Goal: Task Accomplishment & Management: Complete application form

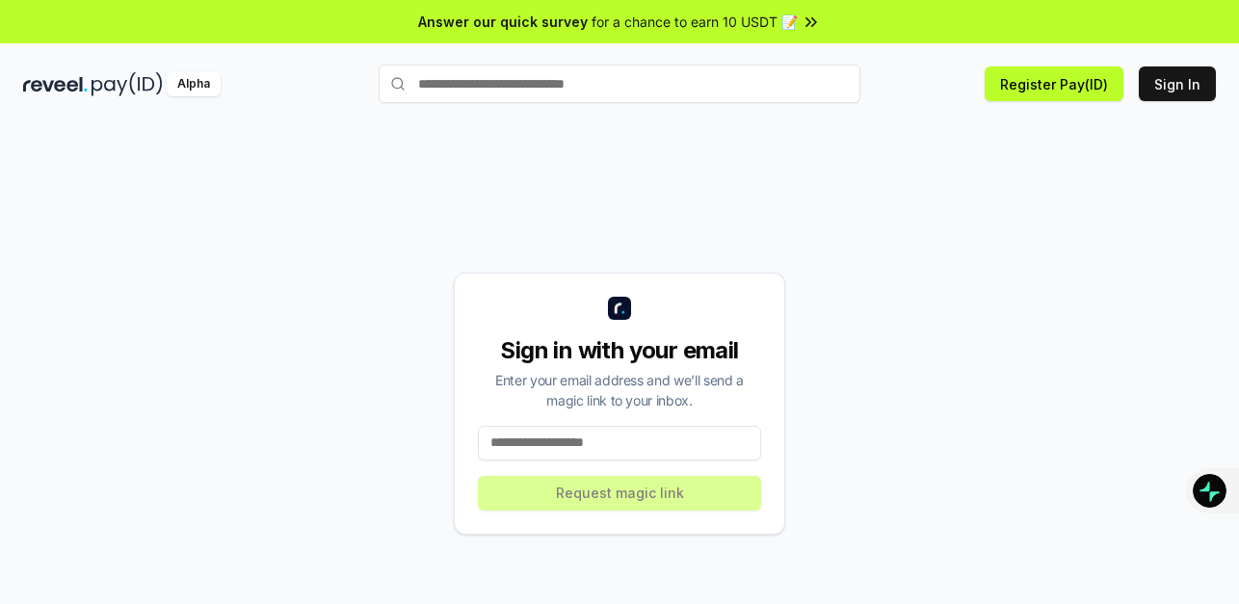
click at [572, 447] on input at bounding box center [619, 443] width 283 height 35
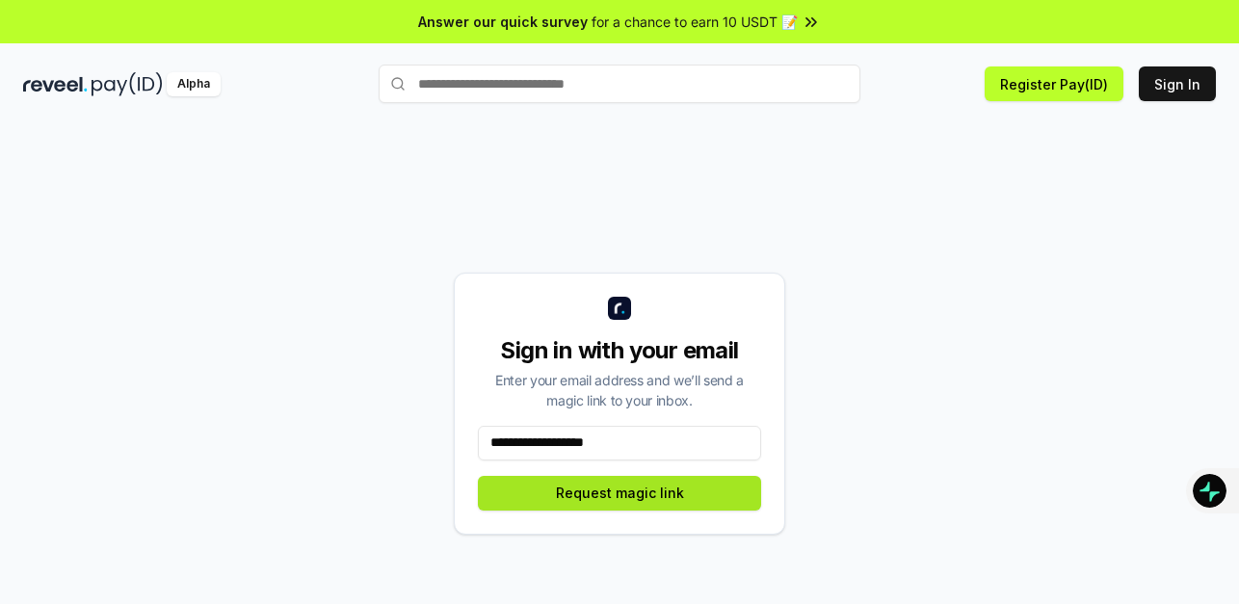
type input "**********"
click at [628, 505] on button "Request magic link" at bounding box center [619, 493] width 283 height 35
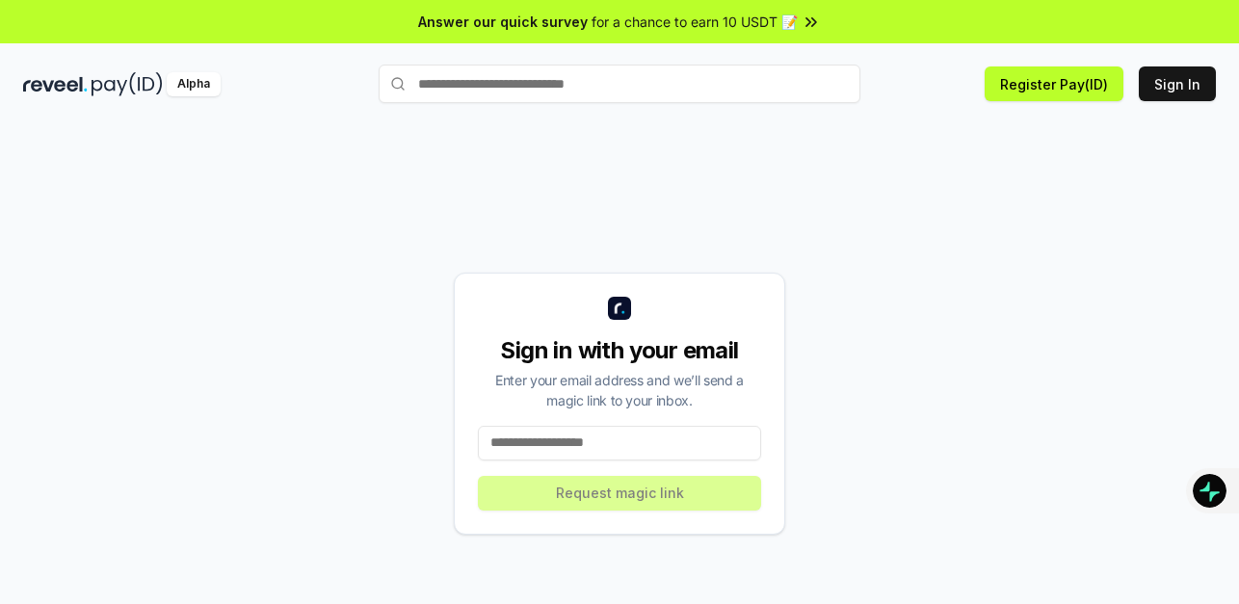
click at [610, 445] on input at bounding box center [619, 443] width 283 height 35
click at [1168, 86] on button "Sign In" at bounding box center [1177, 83] width 77 height 35
click at [550, 447] on input at bounding box center [619, 443] width 283 height 35
click at [539, 445] on input at bounding box center [619, 443] width 283 height 35
click at [554, 442] on input at bounding box center [619, 443] width 283 height 35
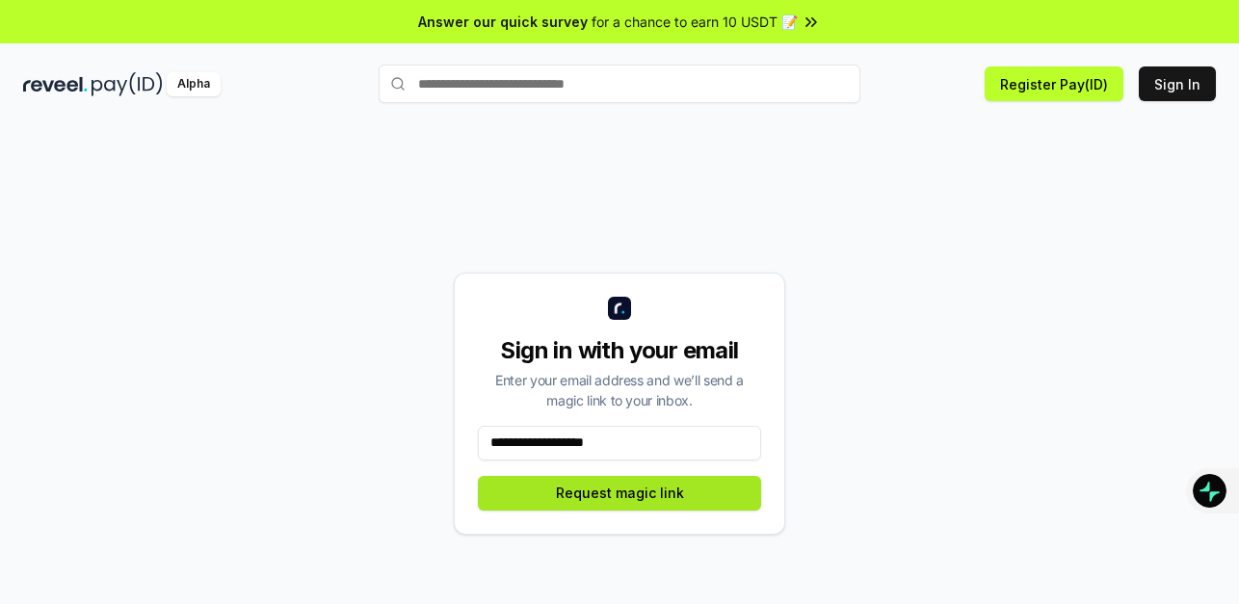
type input "**********"
click at [645, 497] on button "Request magic link" at bounding box center [619, 493] width 283 height 35
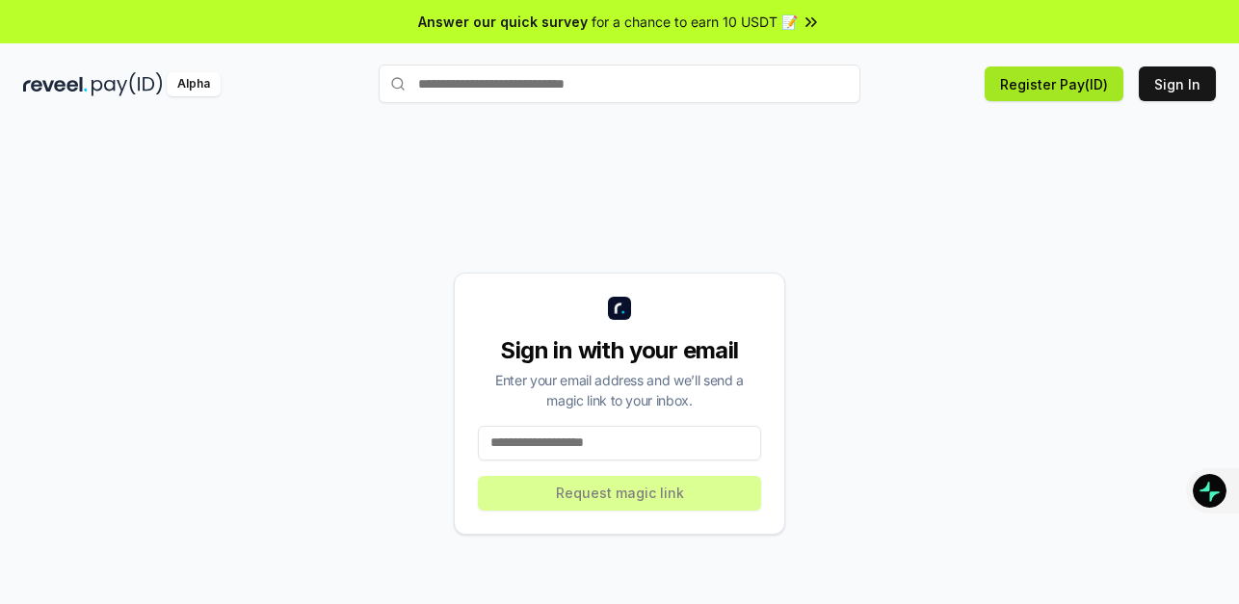
click at [1059, 91] on button "Register Pay(ID)" at bounding box center [1054, 83] width 139 height 35
click at [93, 175] on div "Sign in with your email Enter your email address and we’ll send a magic link to…" at bounding box center [619, 403] width 1193 height 512
click at [532, 85] on input "text" at bounding box center [620, 84] width 482 height 39
click at [1062, 91] on button "Register Pay(ID)" at bounding box center [1054, 83] width 139 height 35
click at [527, 445] on input at bounding box center [619, 443] width 283 height 35
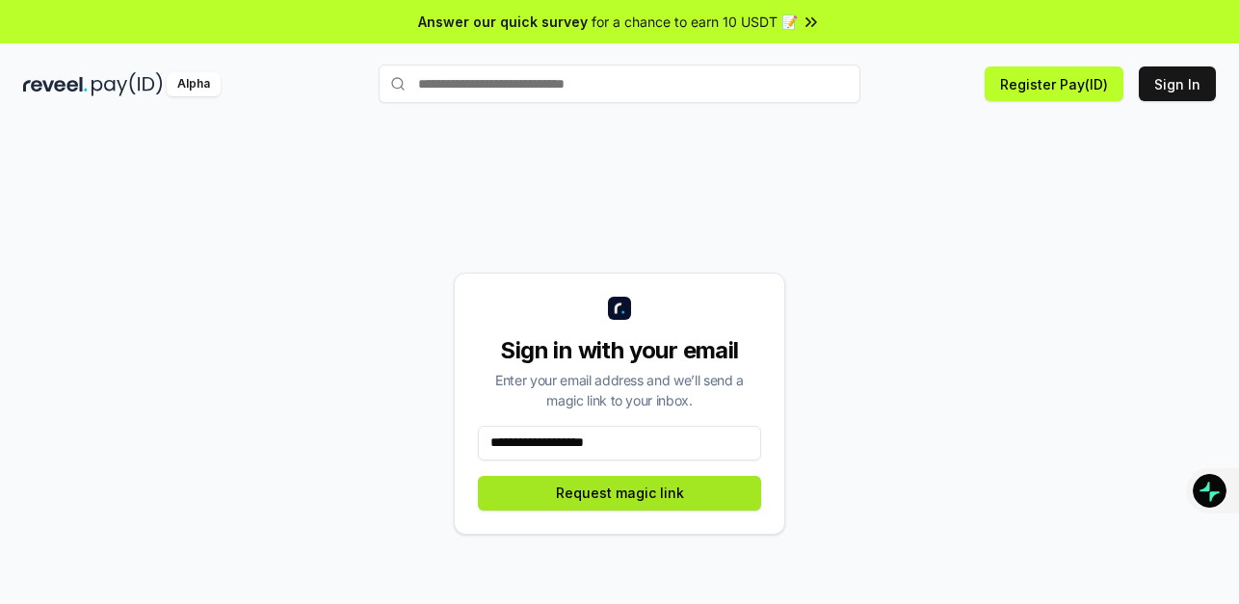
type input "**********"
click at [578, 499] on button "Request magic link" at bounding box center [619, 493] width 283 height 35
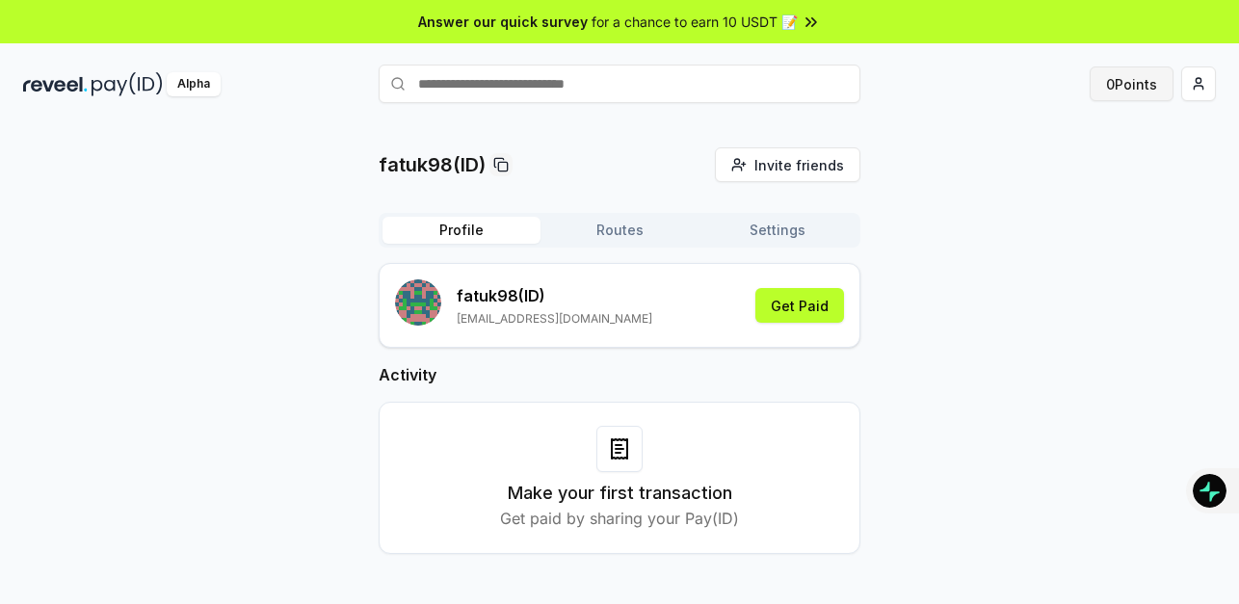
click at [1100, 84] on button "0 Points" at bounding box center [1132, 83] width 84 height 35
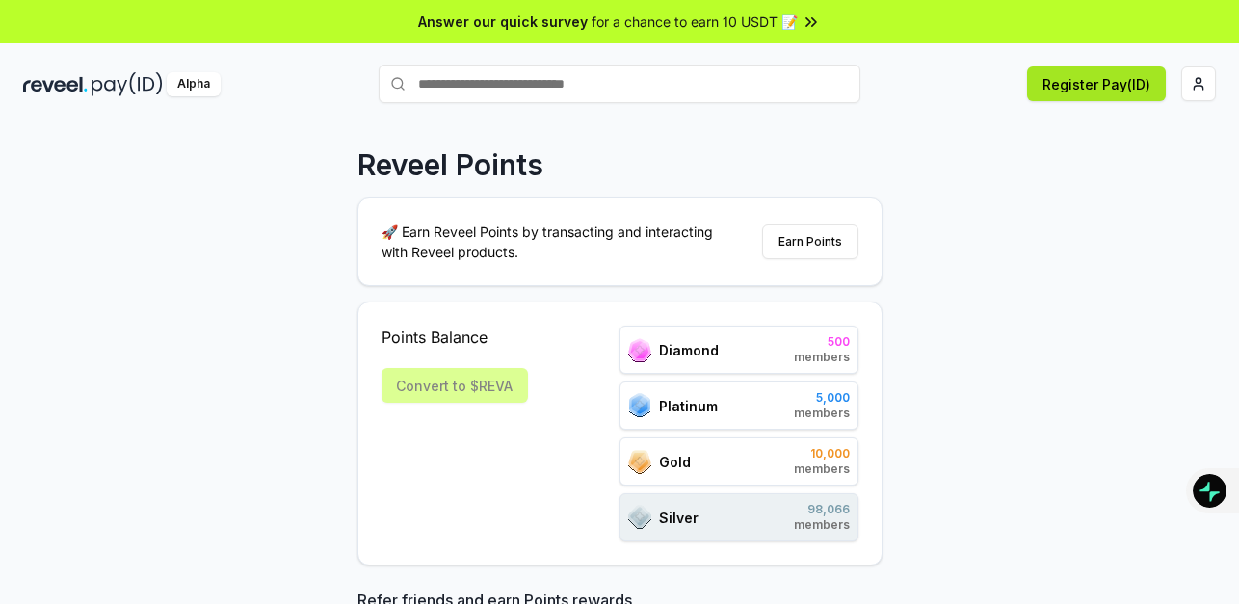
click at [1098, 86] on button "Register Pay(ID)" at bounding box center [1096, 83] width 139 height 35
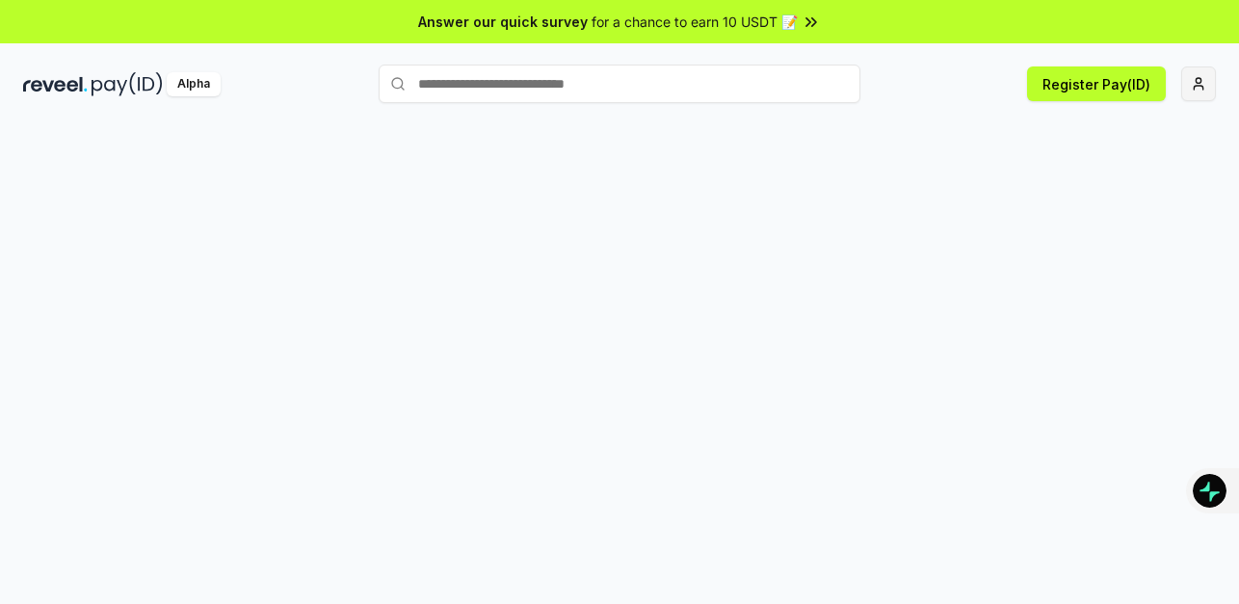
click at [1206, 86] on html "Answer our quick survey for a chance to earn 10 USDT 📝 Alpha Register Pay(ID)" at bounding box center [619, 302] width 1239 height 604
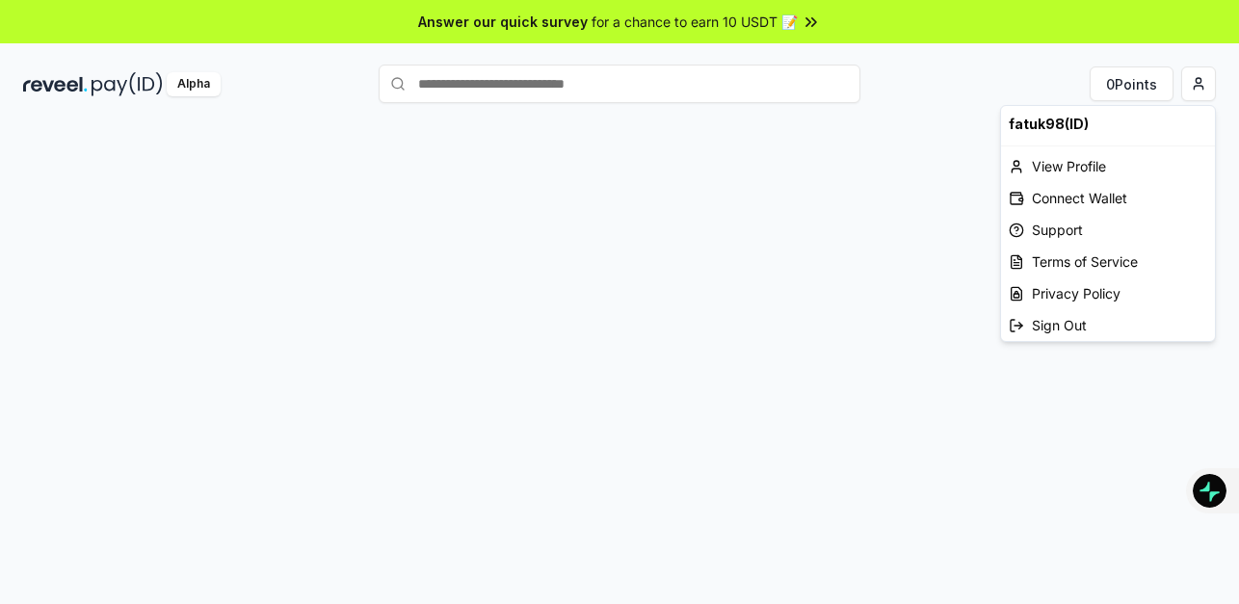
click at [535, 381] on html "Answer our quick survey for a chance to earn 10 USDT 📝 Alpha 0 Points fatuk98(I…" at bounding box center [619, 302] width 1239 height 604
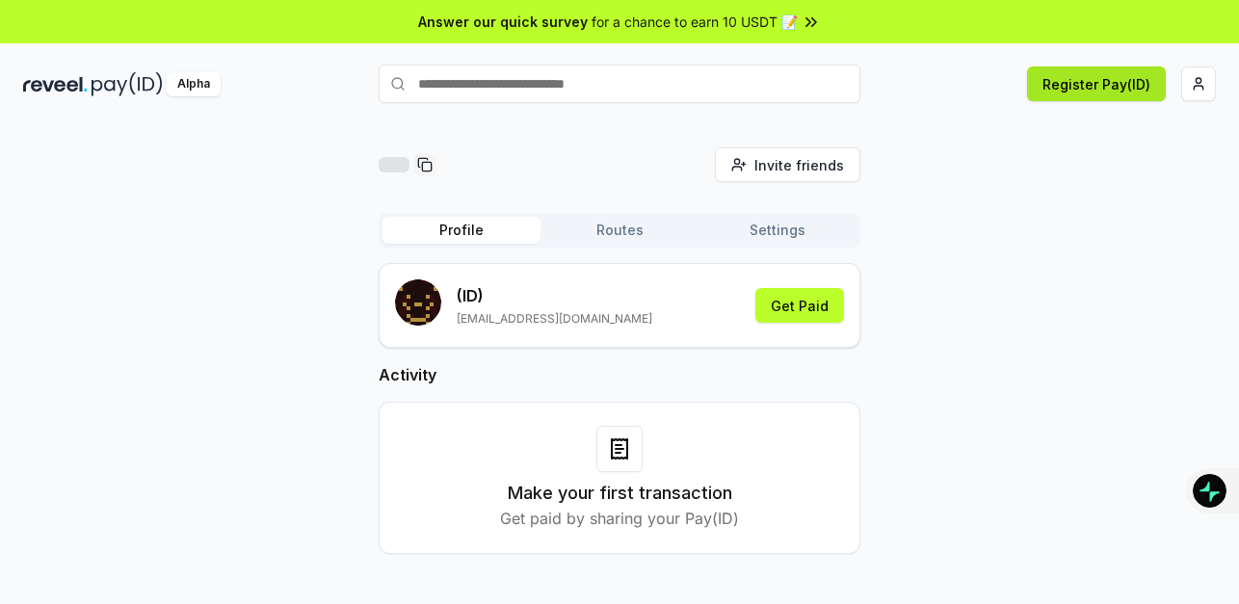
click at [1103, 85] on button "Register Pay(ID)" at bounding box center [1096, 83] width 139 height 35
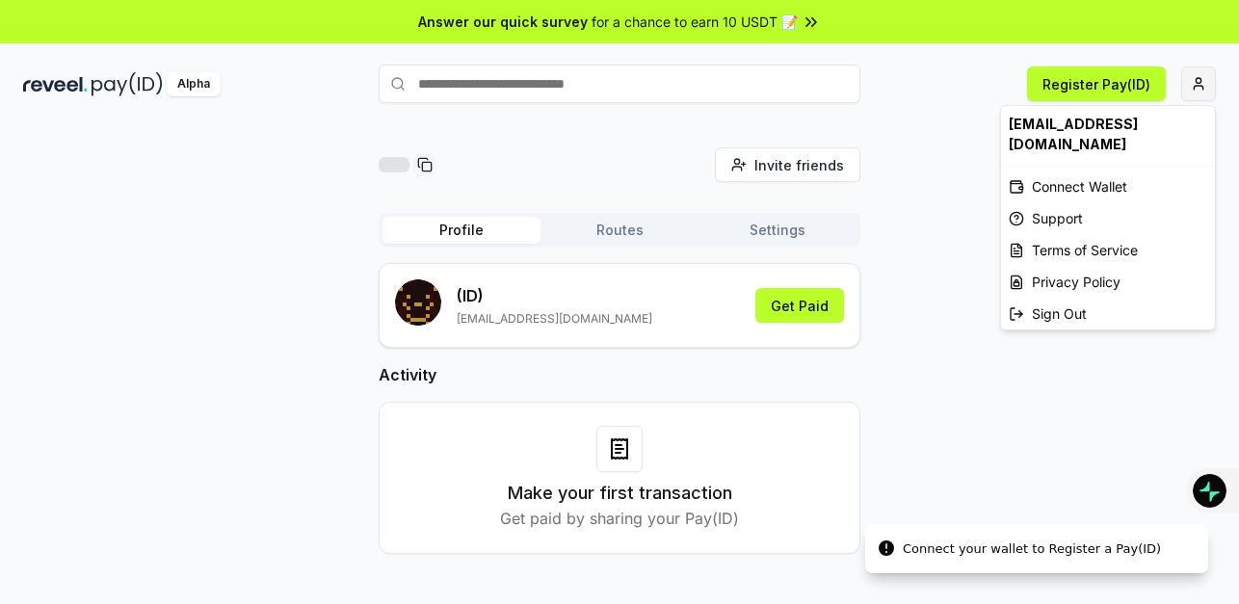
click at [1199, 87] on html "Answer our quick survey for a chance to earn 10 USDT 📝 Alpha Register Pay(ID) C…" at bounding box center [619, 302] width 1239 height 604
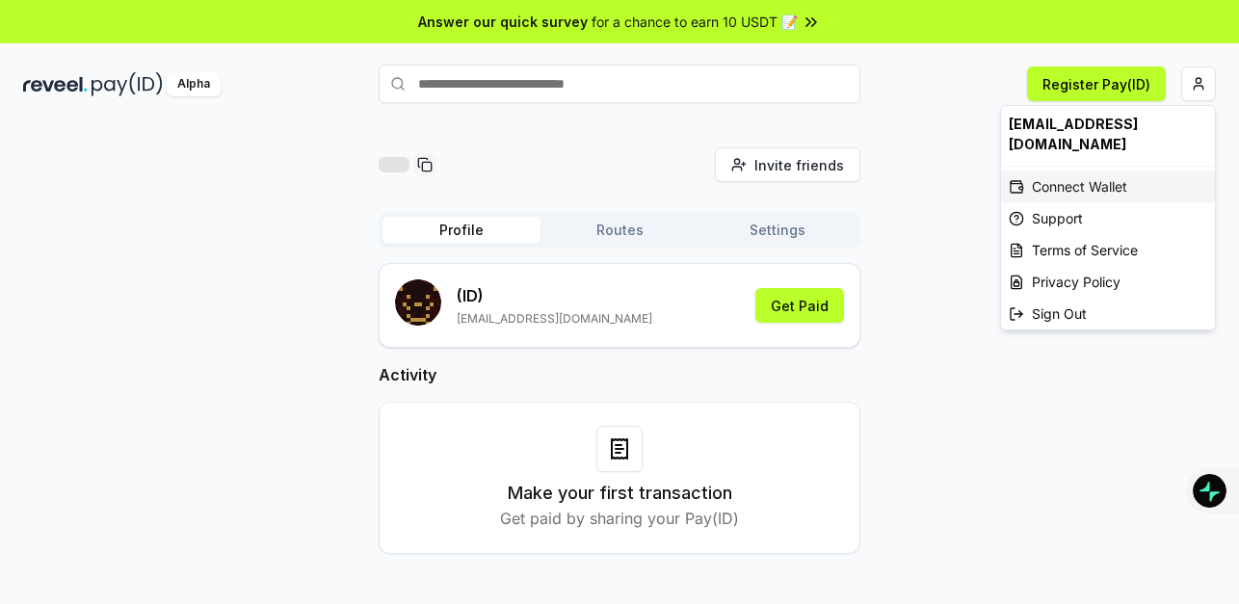
click at [1048, 171] on div "Connect Wallet" at bounding box center [1108, 187] width 214 height 32
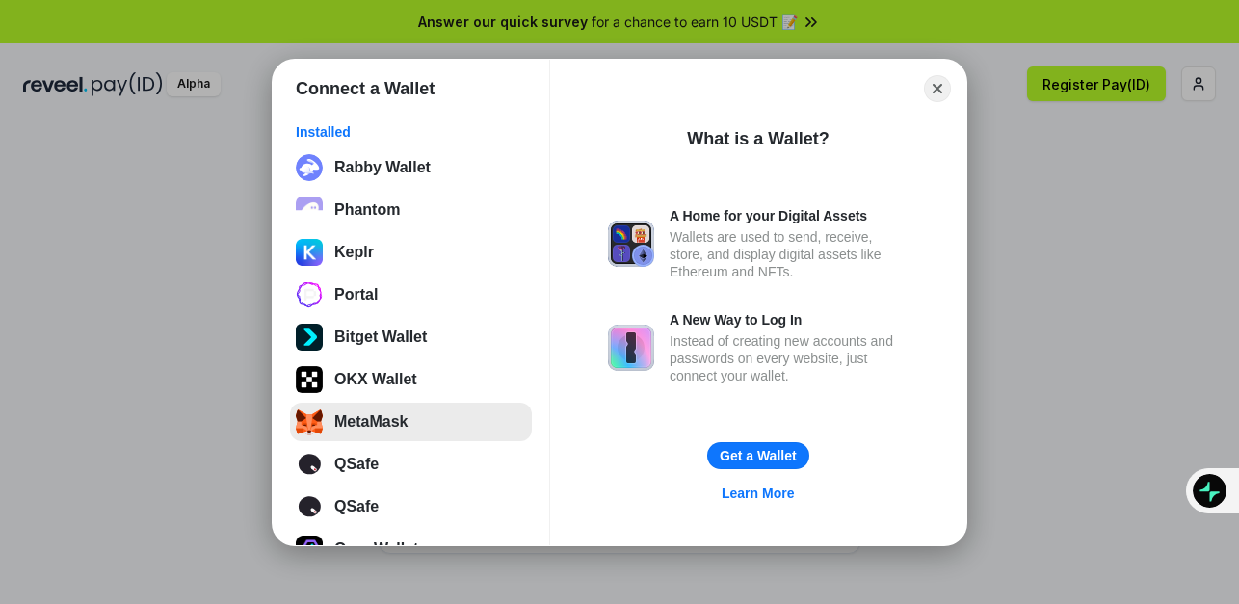
click at [355, 416] on button "MetaMask" at bounding box center [411, 422] width 242 height 39
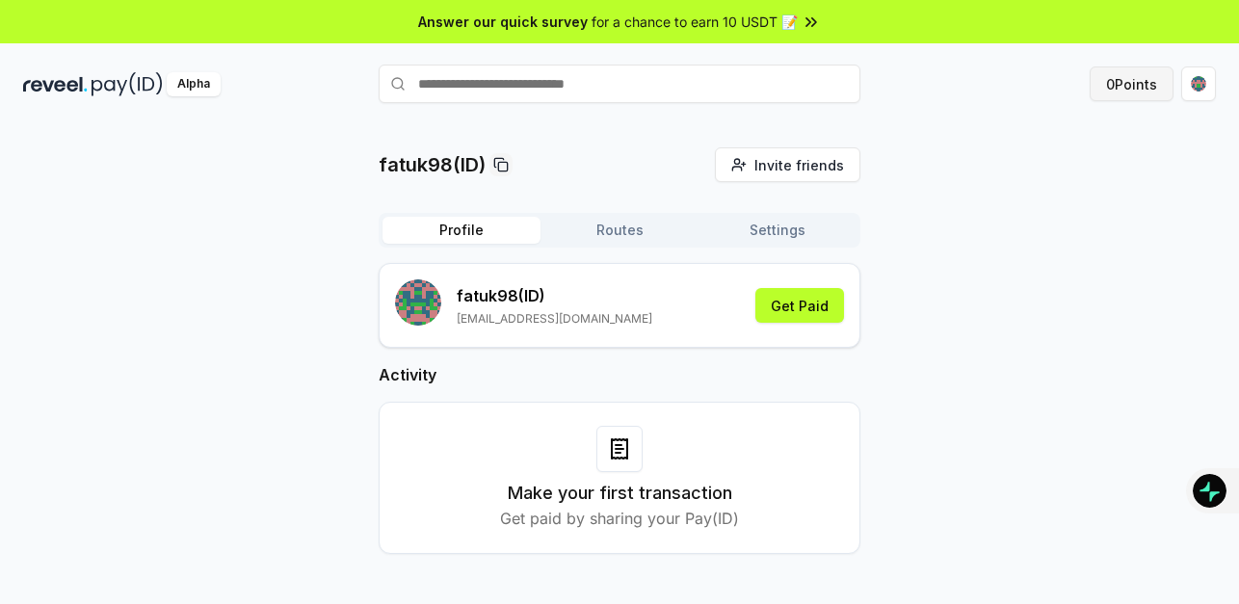
click at [1123, 80] on button "0 Points" at bounding box center [1132, 83] width 84 height 35
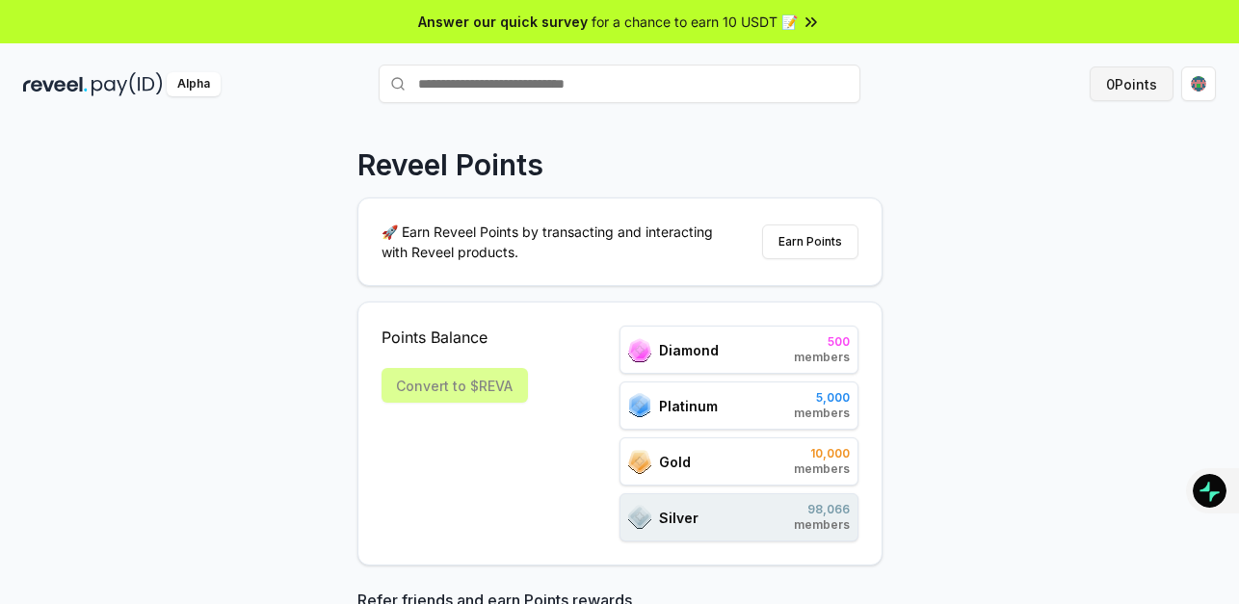
click at [1121, 88] on button "0 Points" at bounding box center [1132, 83] width 84 height 35
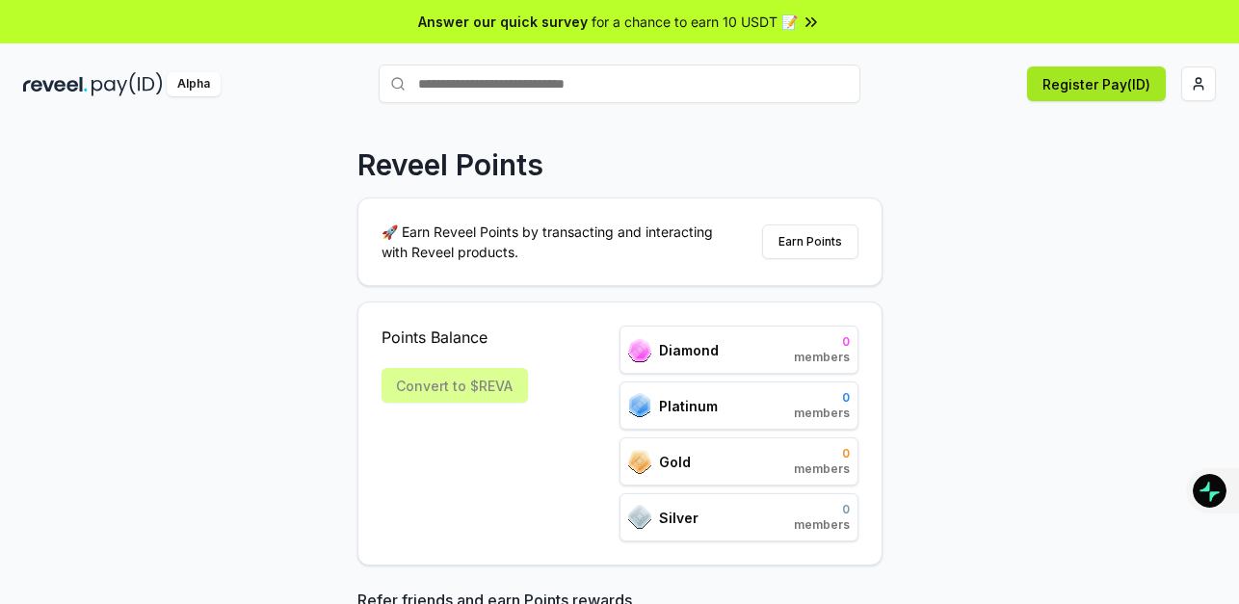
click at [1089, 78] on button "Register Pay(ID)" at bounding box center [1096, 83] width 139 height 35
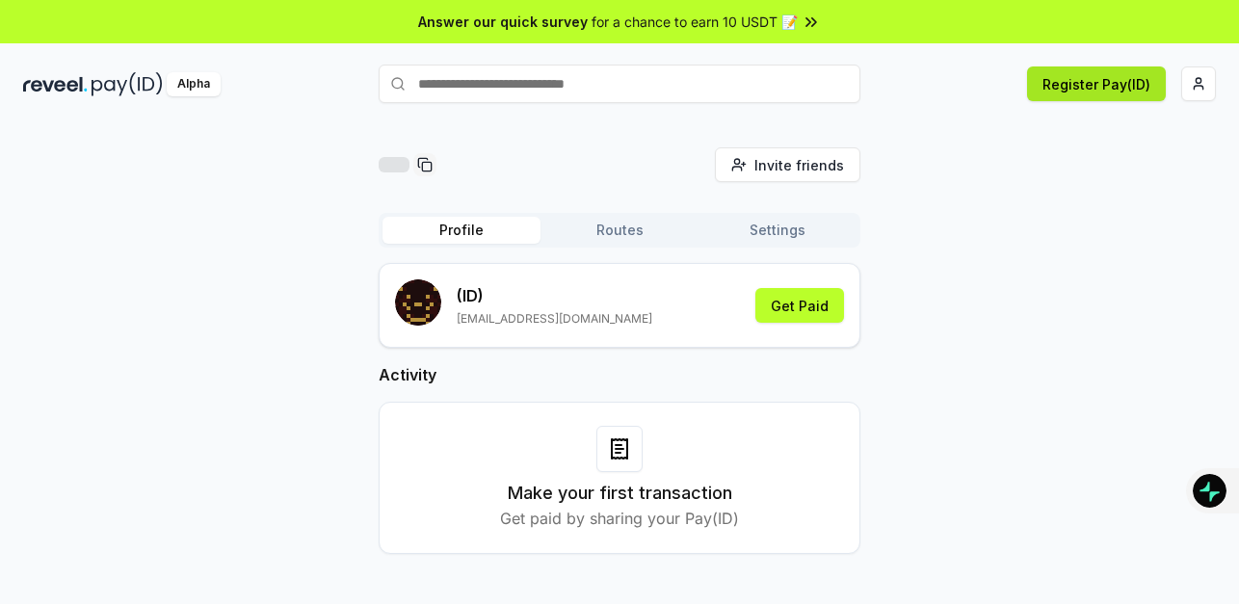
click at [1066, 82] on button "Register Pay(ID)" at bounding box center [1096, 83] width 139 height 35
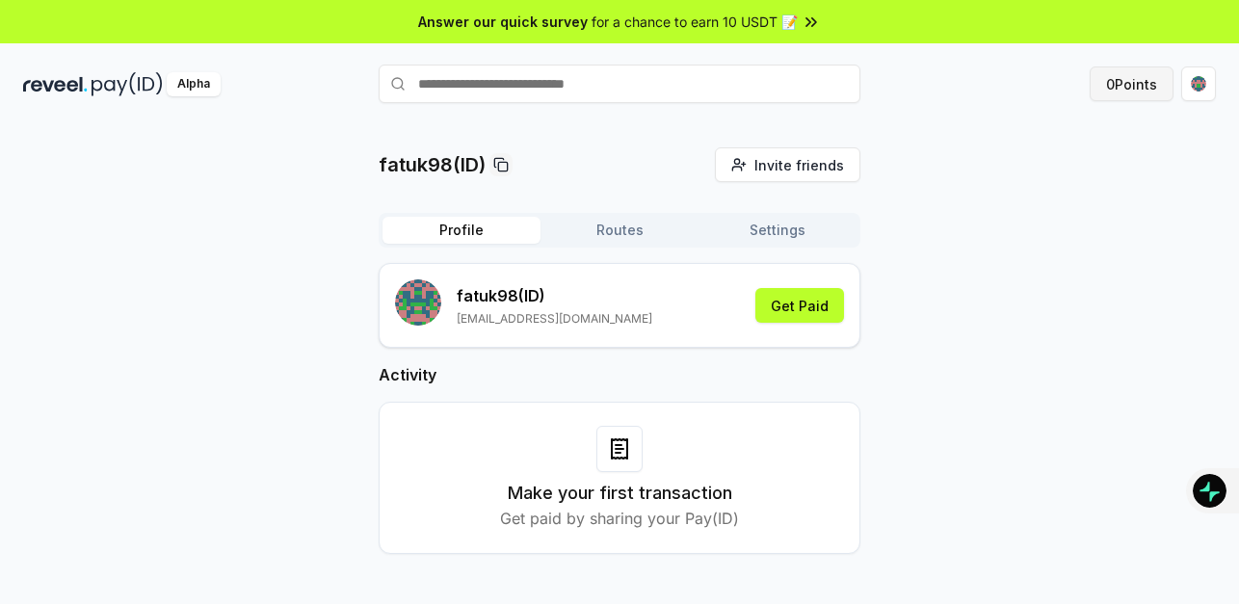
click at [1116, 89] on button "0 Points" at bounding box center [1132, 83] width 84 height 35
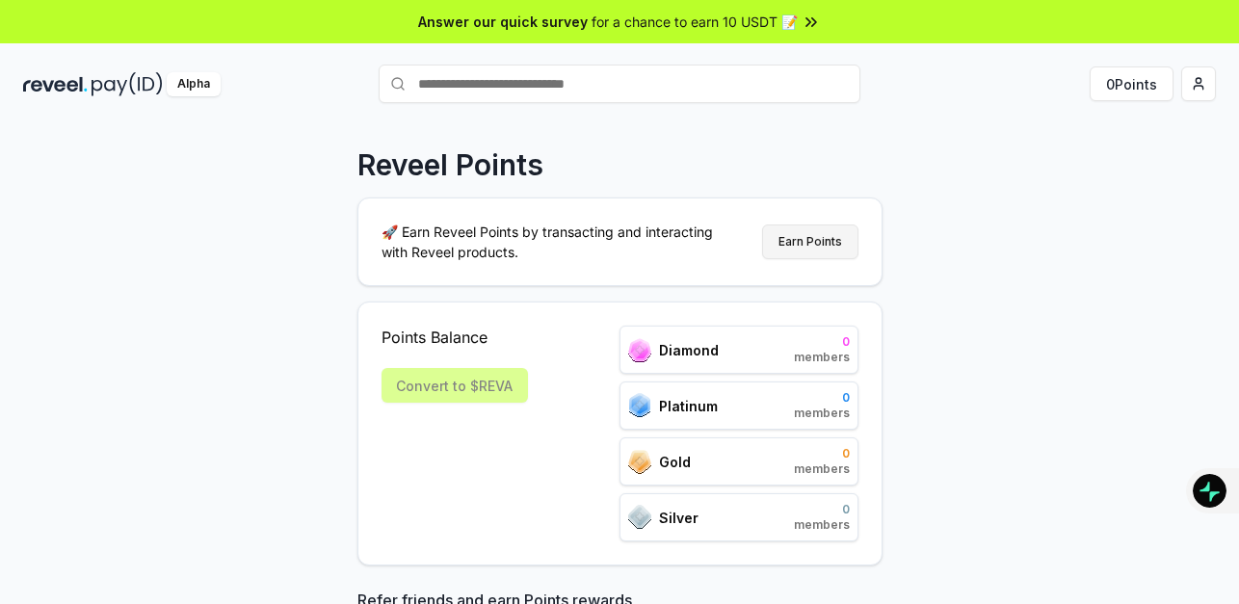
click at [806, 239] on button "Earn Points" at bounding box center [810, 241] width 96 height 35
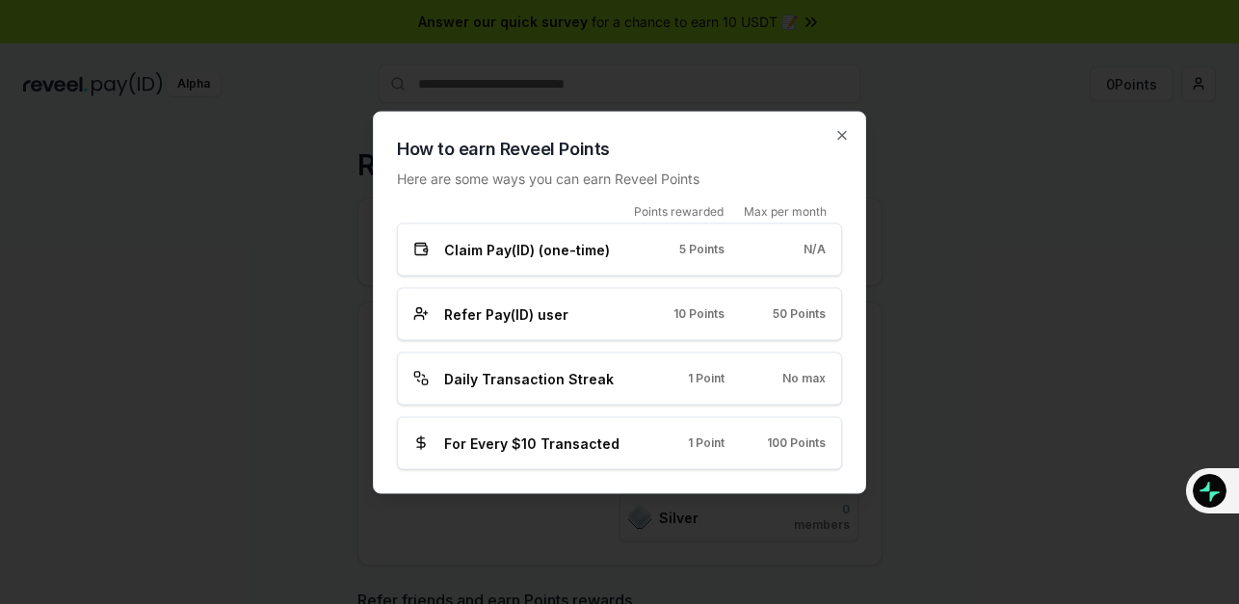
click at [523, 251] on span "Claim Pay(ID) (one-time)" at bounding box center [527, 249] width 166 height 20
click at [415, 249] on icon at bounding box center [421, 250] width 12 height 11
click at [424, 380] on rect at bounding box center [424, 382] width 5 height 5
click at [475, 449] on span "For Every $10 Transacted" at bounding box center [531, 443] width 175 height 20
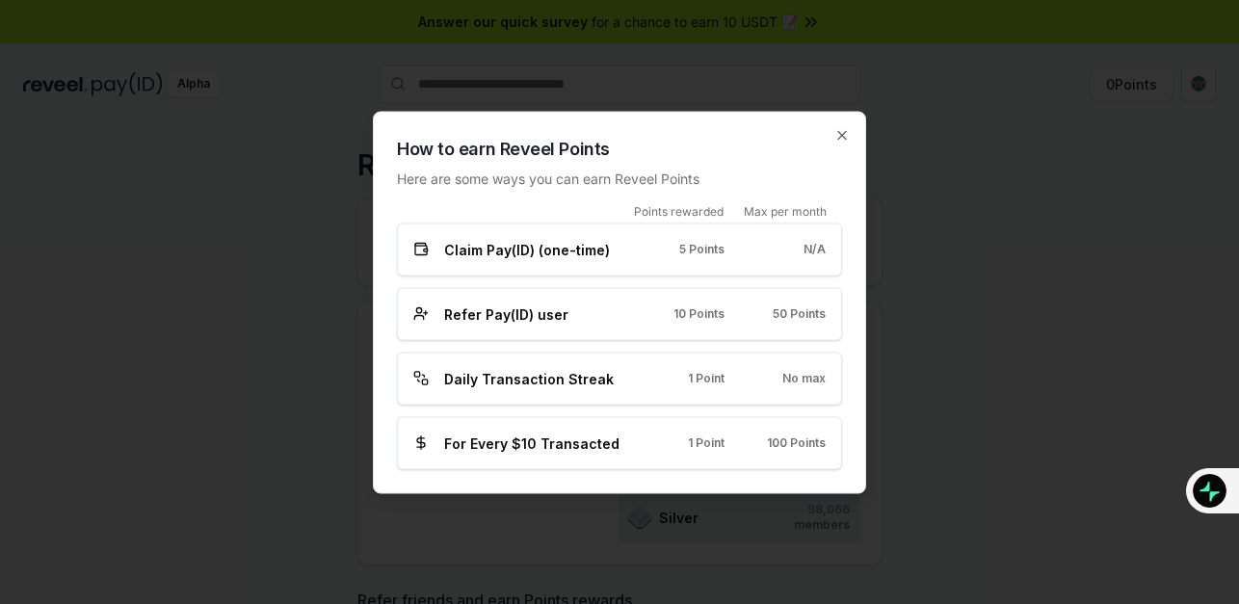
click at [451, 249] on span "Claim Pay(ID) (one-time)" at bounding box center [527, 249] width 166 height 20
click at [640, 175] on p "Here are some ways you can earn Reveel Points" at bounding box center [619, 178] width 445 height 20
click at [566, 256] on span "Claim Pay(ID) (one-time)" at bounding box center [527, 249] width 166 height 20
click at [840, 135] on icon "button" at bounding box center [841, 134] width 15 height 15
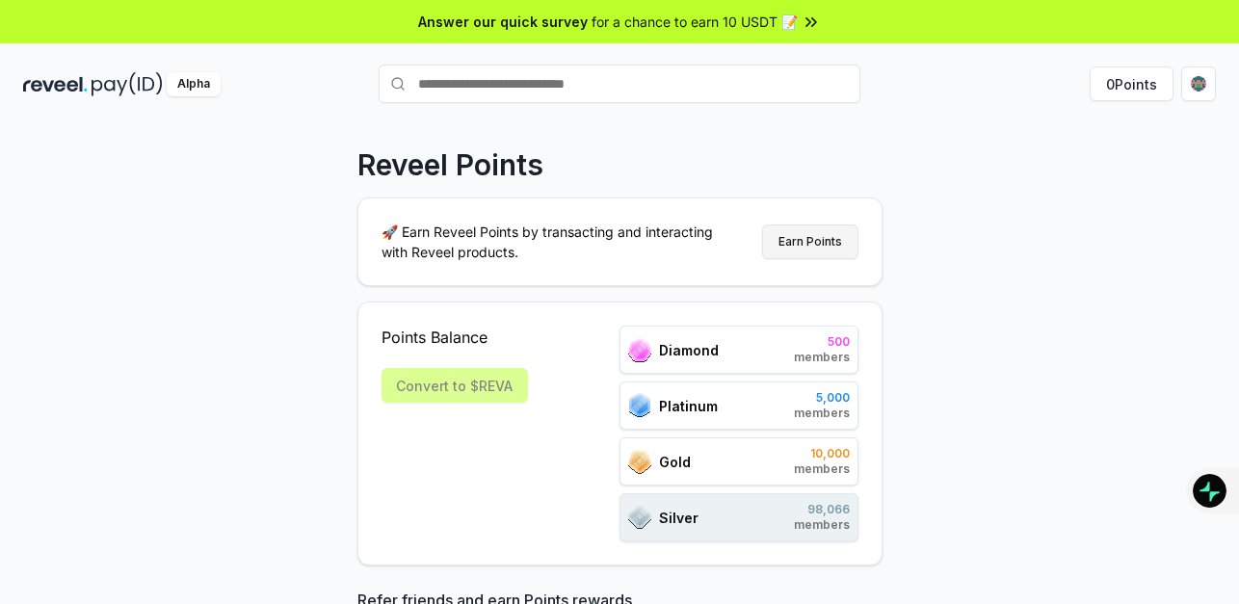
click at [834, 238] on button "Earn Points" at bounding box center [810, 241] width 96 height 35
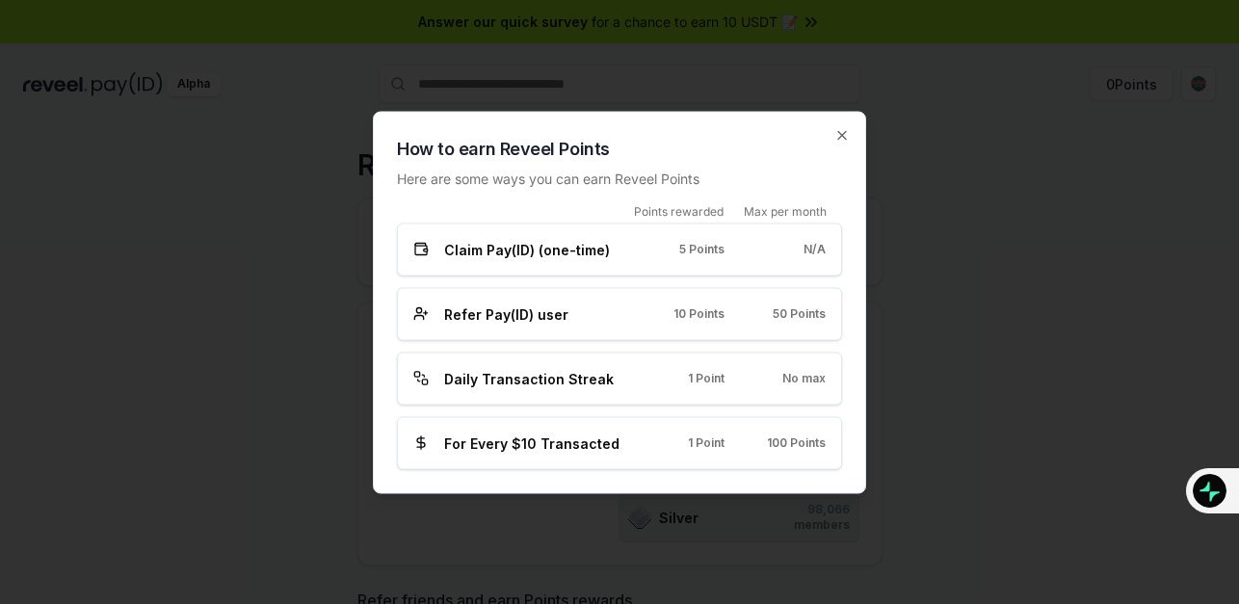
click at [718, 250] on span "5 Points" at bounding box center [701, 249] width 45 height 15
click at [839, 135] on icon "button" at bounding box center [841, 134] width 15 height 15
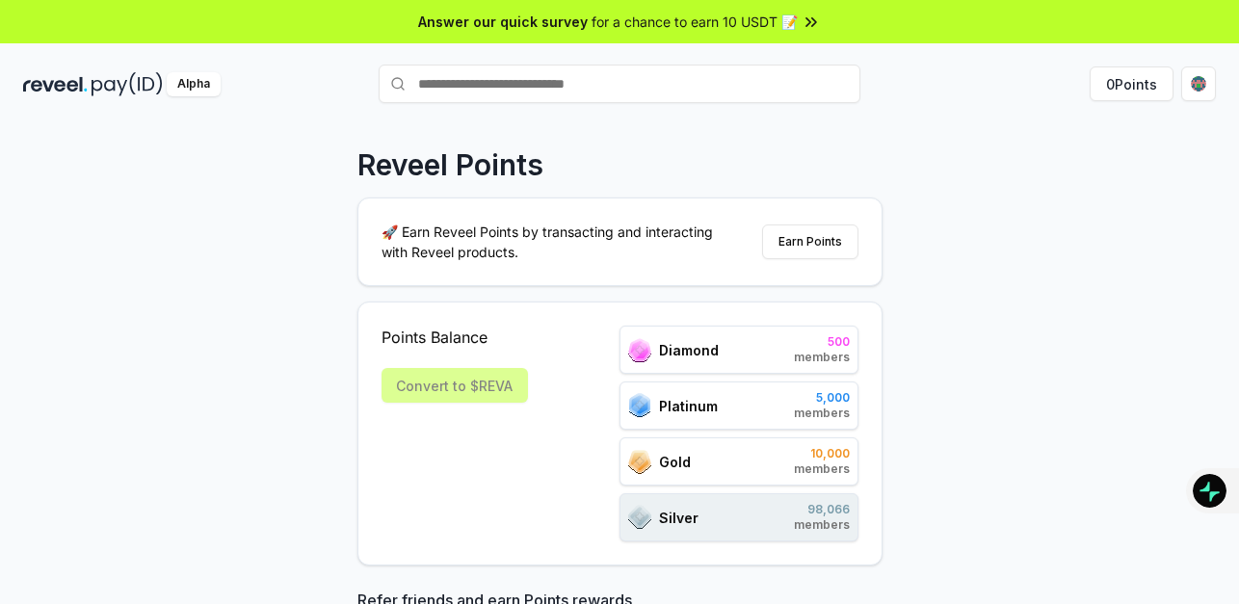
click at [62, 88] on img at bounding box center [55, 84] width 65 height 24
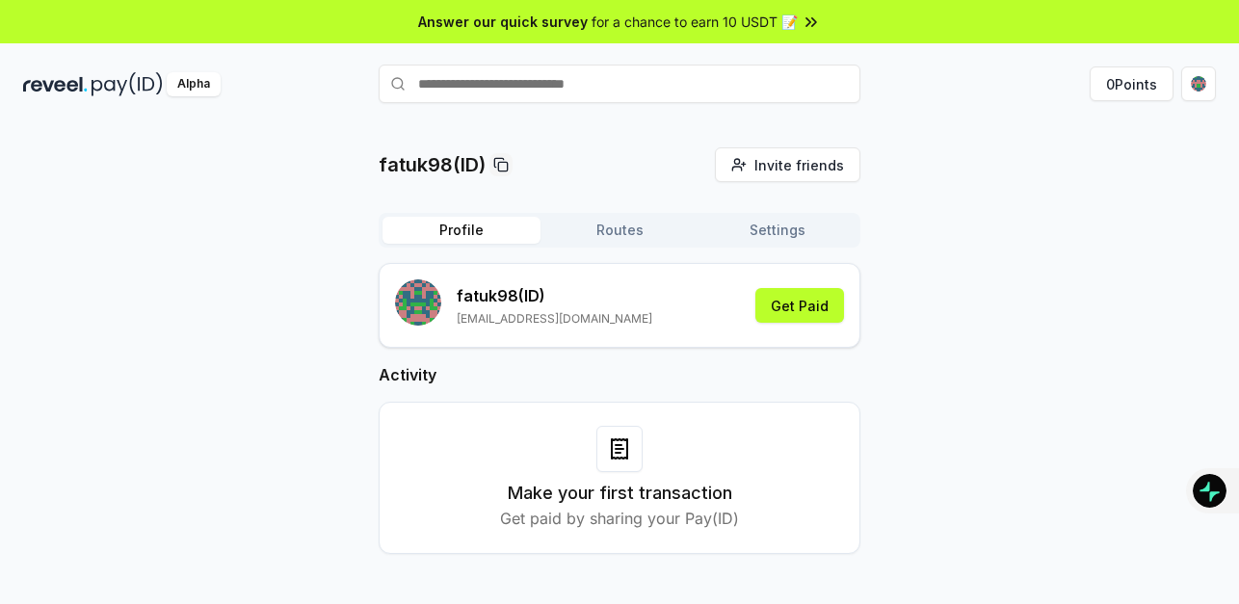
click at [410, 171] on p "fatuk98(ID)" at bounding box center [432, 164] width 107 height 27
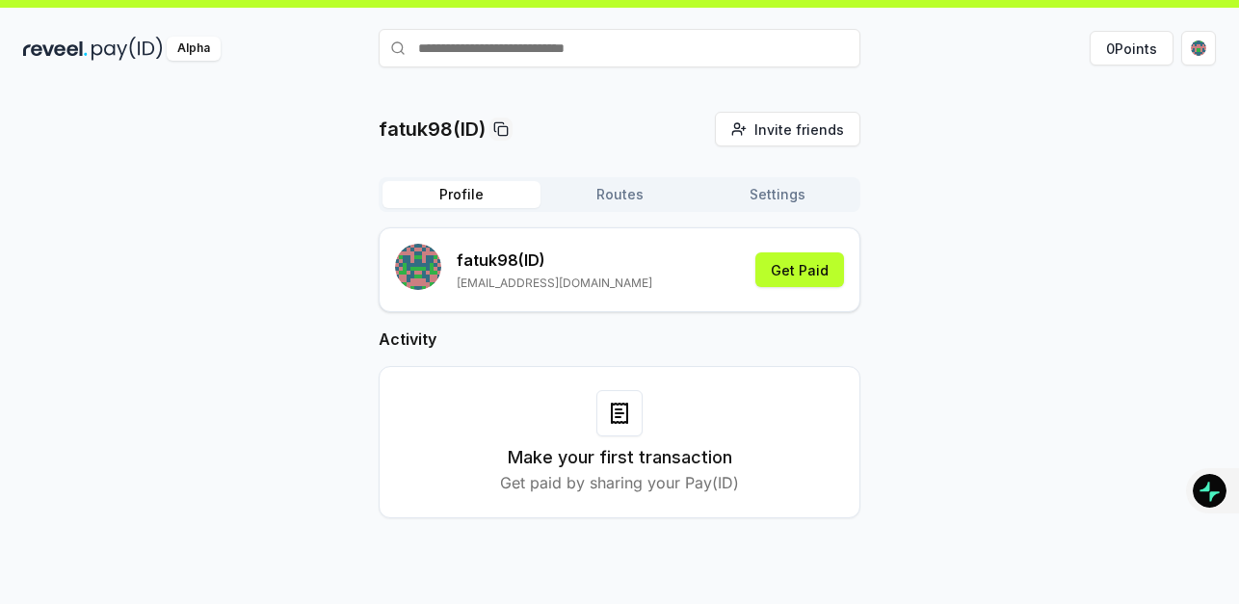
scroll to position [55, 0]
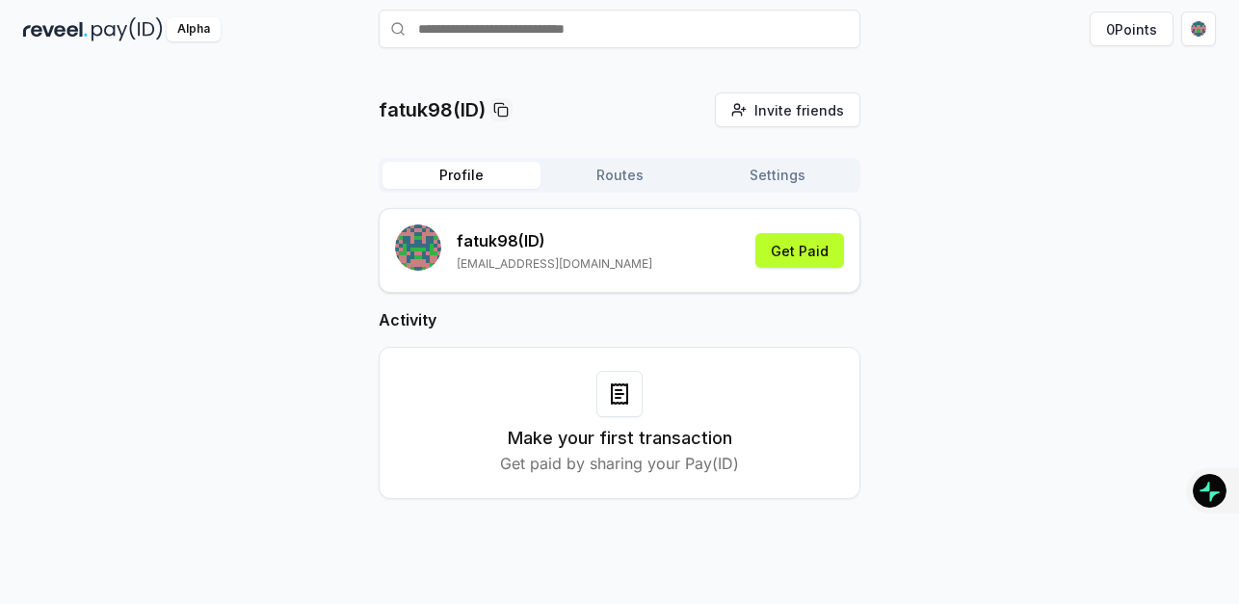
click at [773, 174] on button "Settings" at bounding box center [777, 175] width 158 height 27
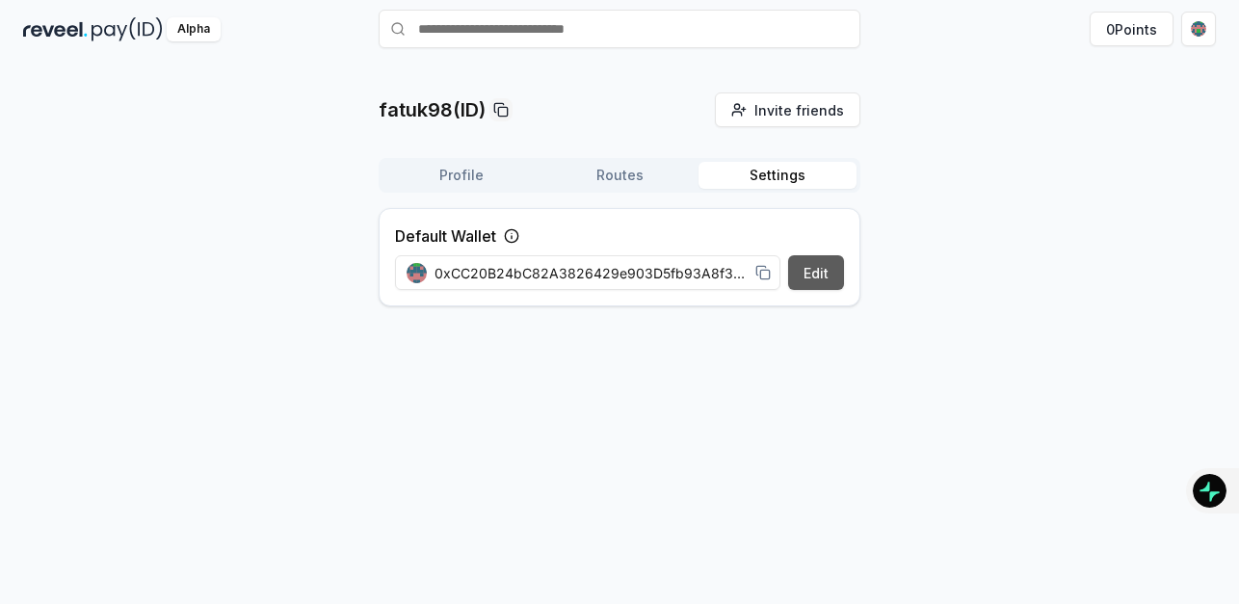
click at [814, 277] on button "Edit" at bounding box center [816, 272] width 56 height 35
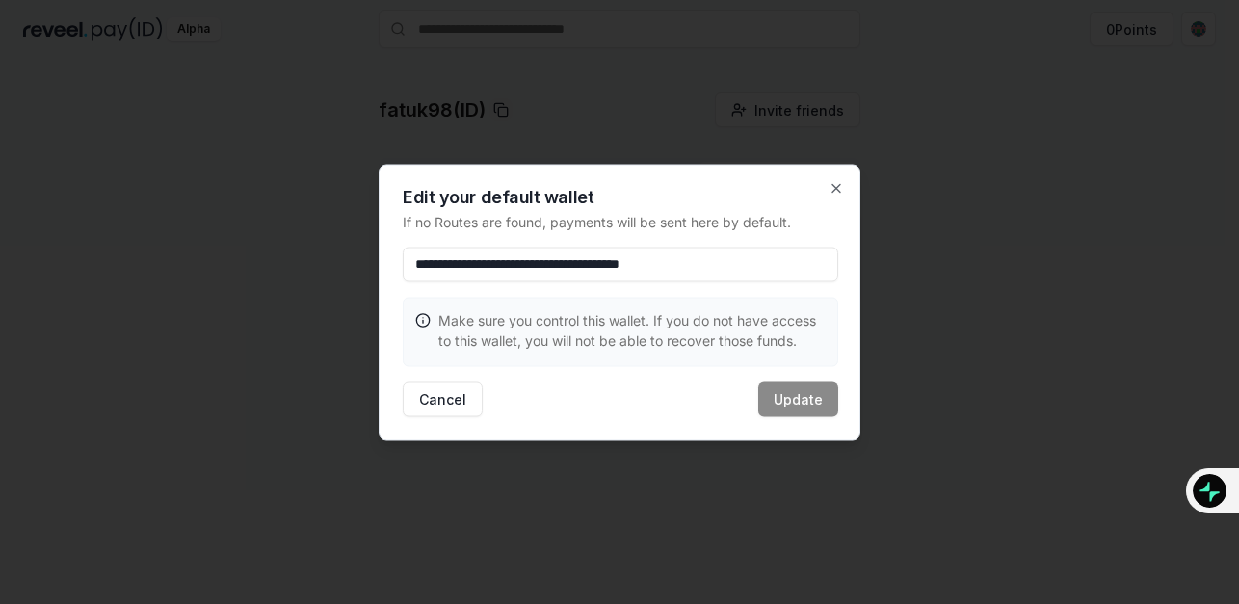
click at [598, 330] on p "Make sure you control this wallet. If you do not have access to this wallet, yo…" at bounding box center [631, 329] width 387 height 40
click at [829, 192] on icon "button" at bounding box center [836, 187] width 15 height 15
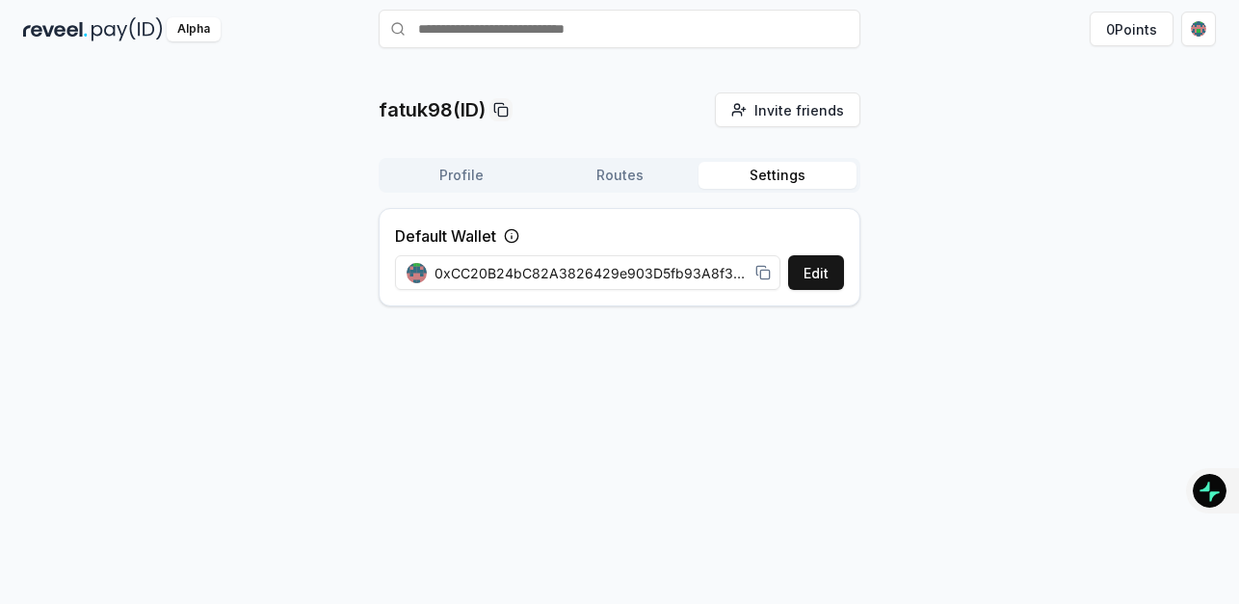
click at [468, 176] on button "Profile" at bounding box center [461, 175] width 158 height 27
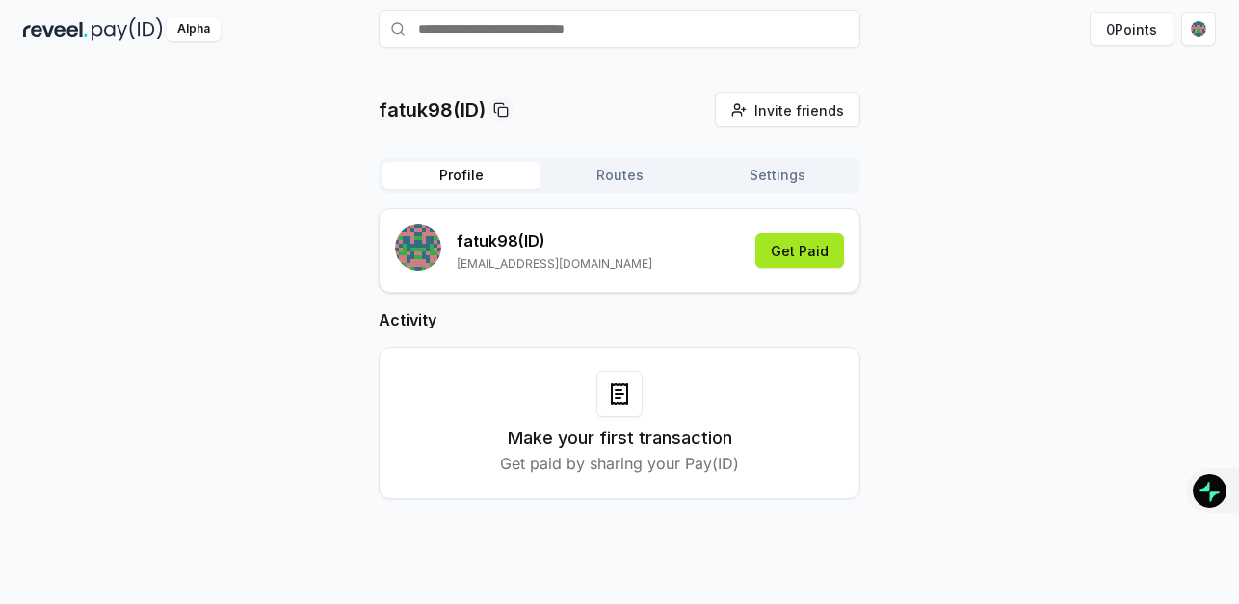
click at [793, 248] on button "Get Paid" at bounding box center [799, 250] width 89 height 35
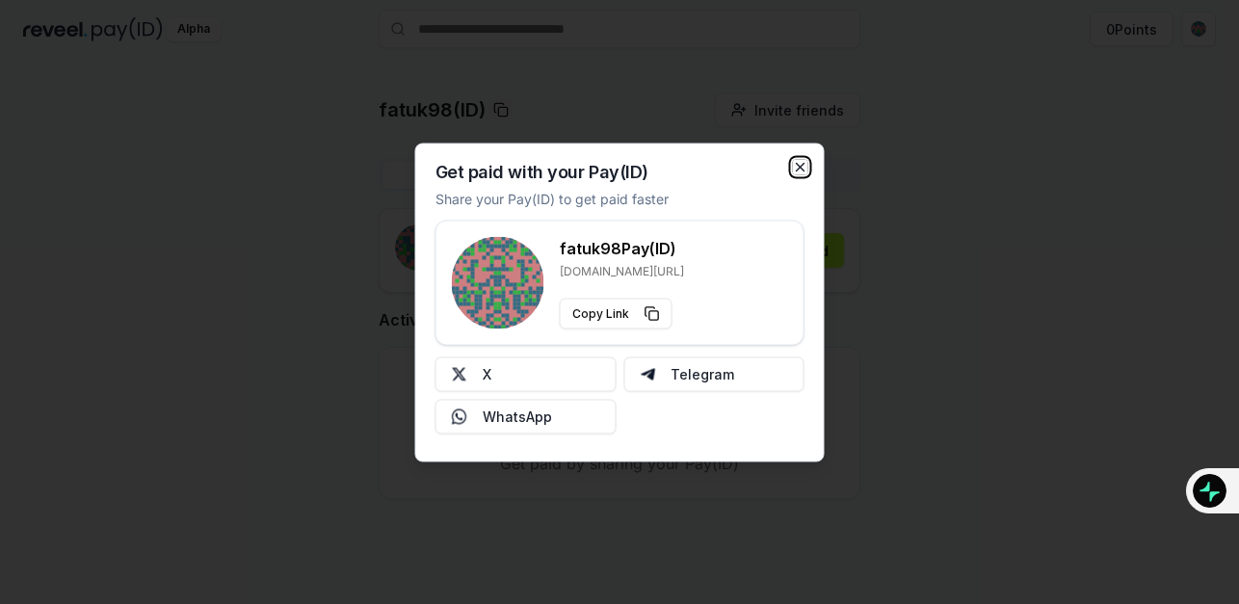
click at [803, 166] on icon "button" at bounding box center [800, 166] width 15 height 15
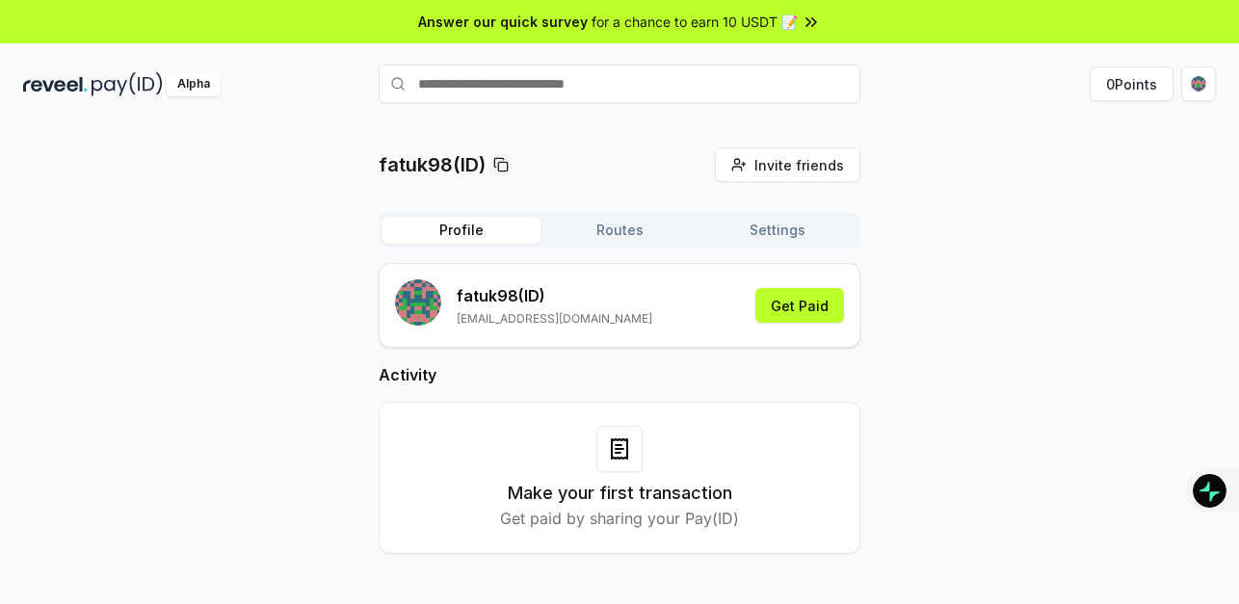
click at [182, 85] on div "Alpha" at bounding box center [194, 84] width 54 height 24
